Goal: Task Accomplishment & Management: Manage account settings

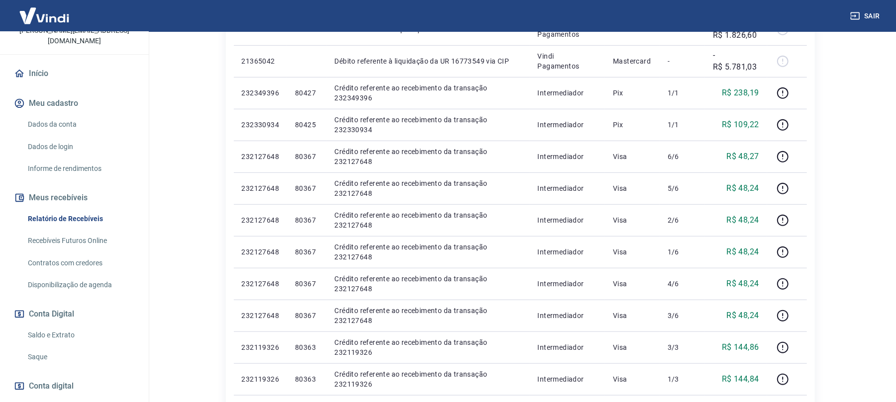
scroll to position [127, 0]
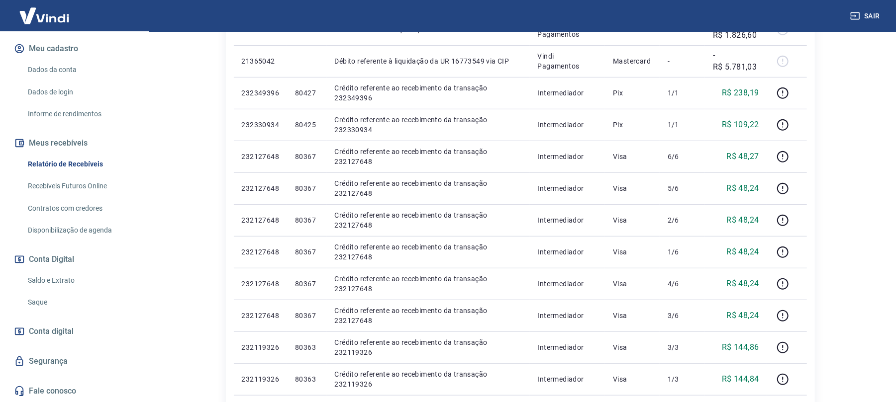
click at [55, 299] on link "Saque" at bounding box center [80, 302] width 113 height 20
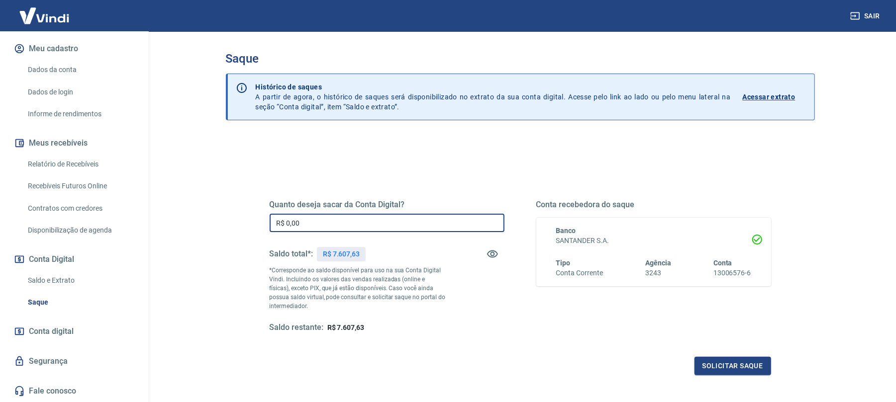
click at [442, 222] on input "R$ 0,00" at bounding box center [387, 223] width 235 height 18
type input "R$ 7.607,63"
click at [751, 362] on button "Solicitar saque" at bounding box center [732, 366] width 77 height 18
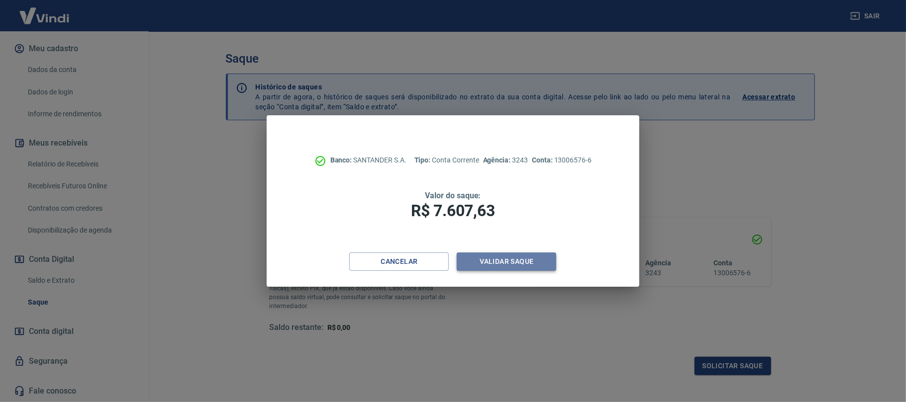
click at [521, 267] on button "Validar saque" at bounding box center [506, 262] width 99 height 18
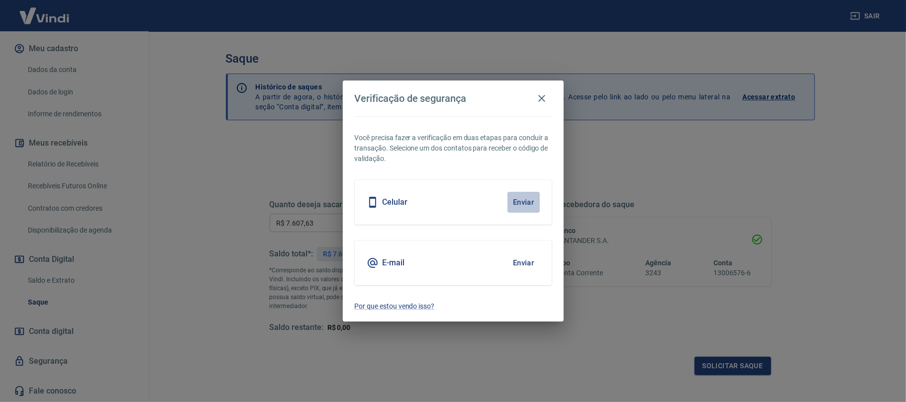
click at [526, 203] on button "Enviar" at bounding box center [523, 202] width 32 height 21
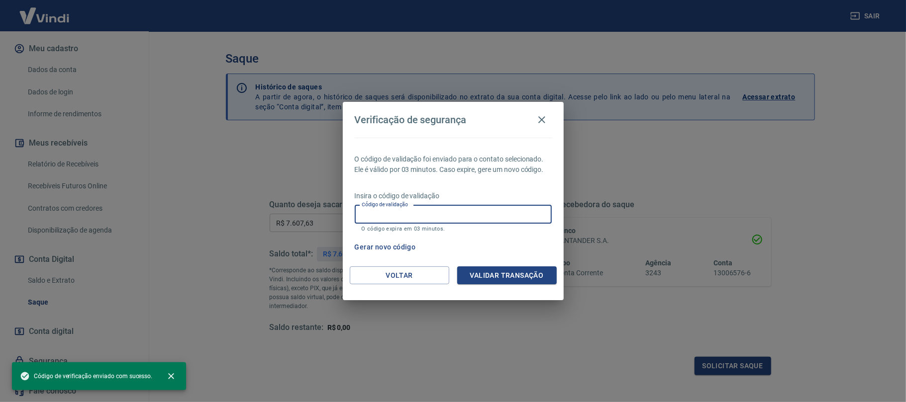
click at [444, 213] on input "Código de validação" at bounding box center [453, 214] width 197 height 18
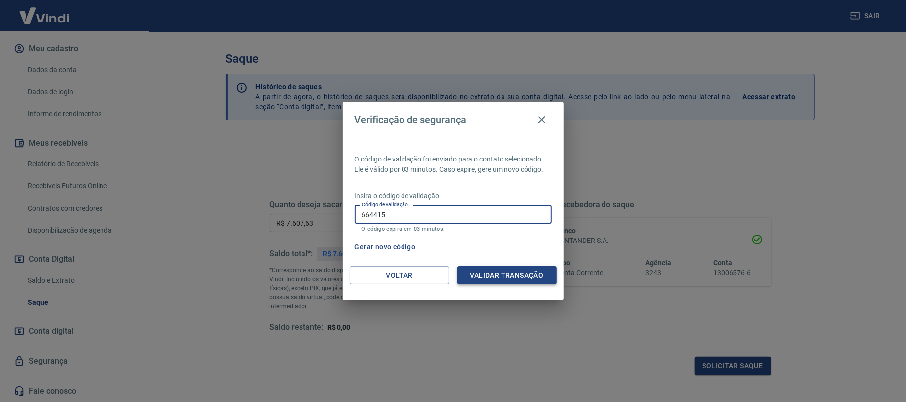
type input "664415"
click at [479, 275] on button "Validar transação" at bounding box center [506, 276] width 99 height 18
